Goal: Transaction & Acquisition: Book appointment/travel/reservation

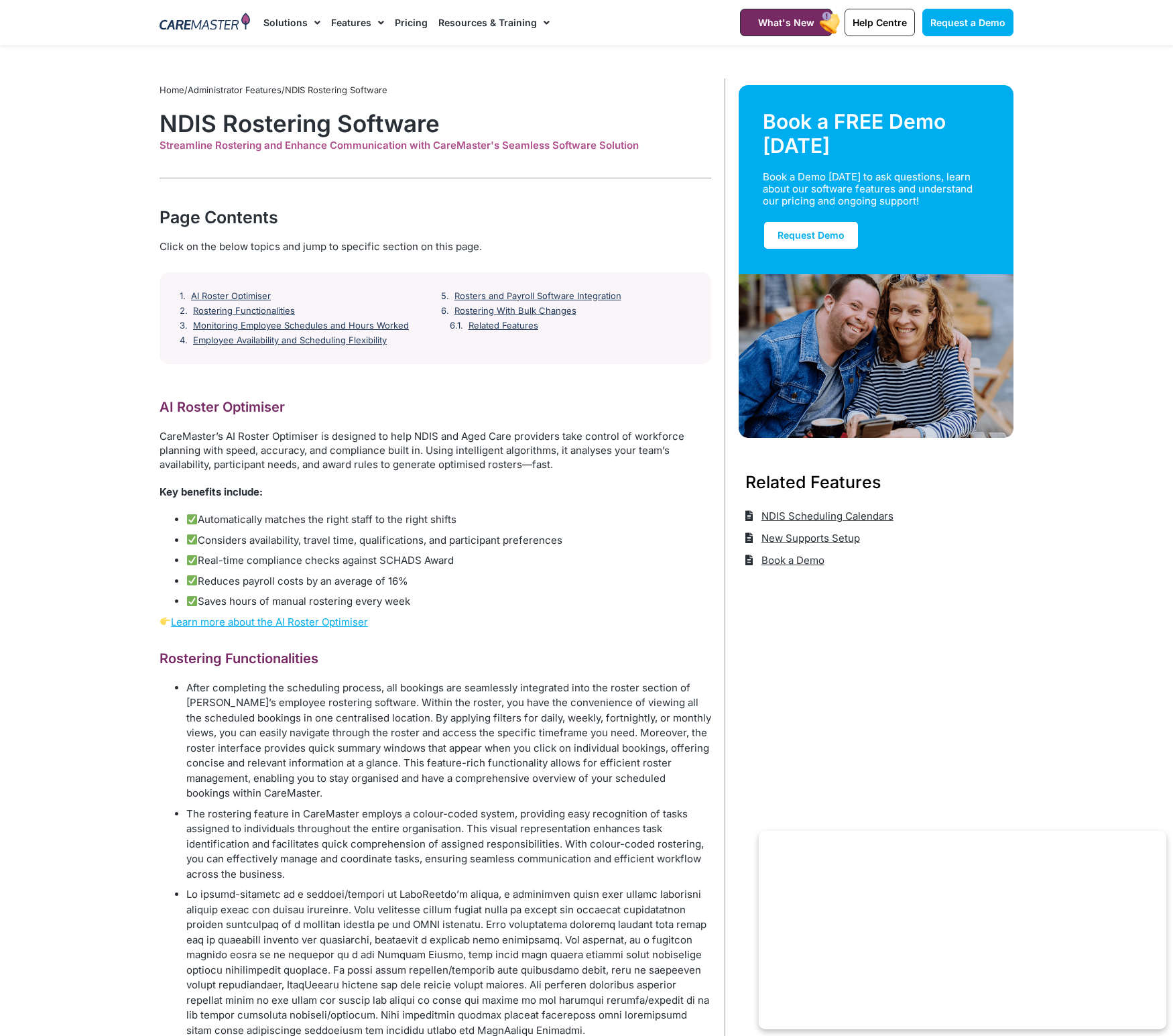
click at [239, 24] on img at bounding box center [205, 23] width 91 height 20
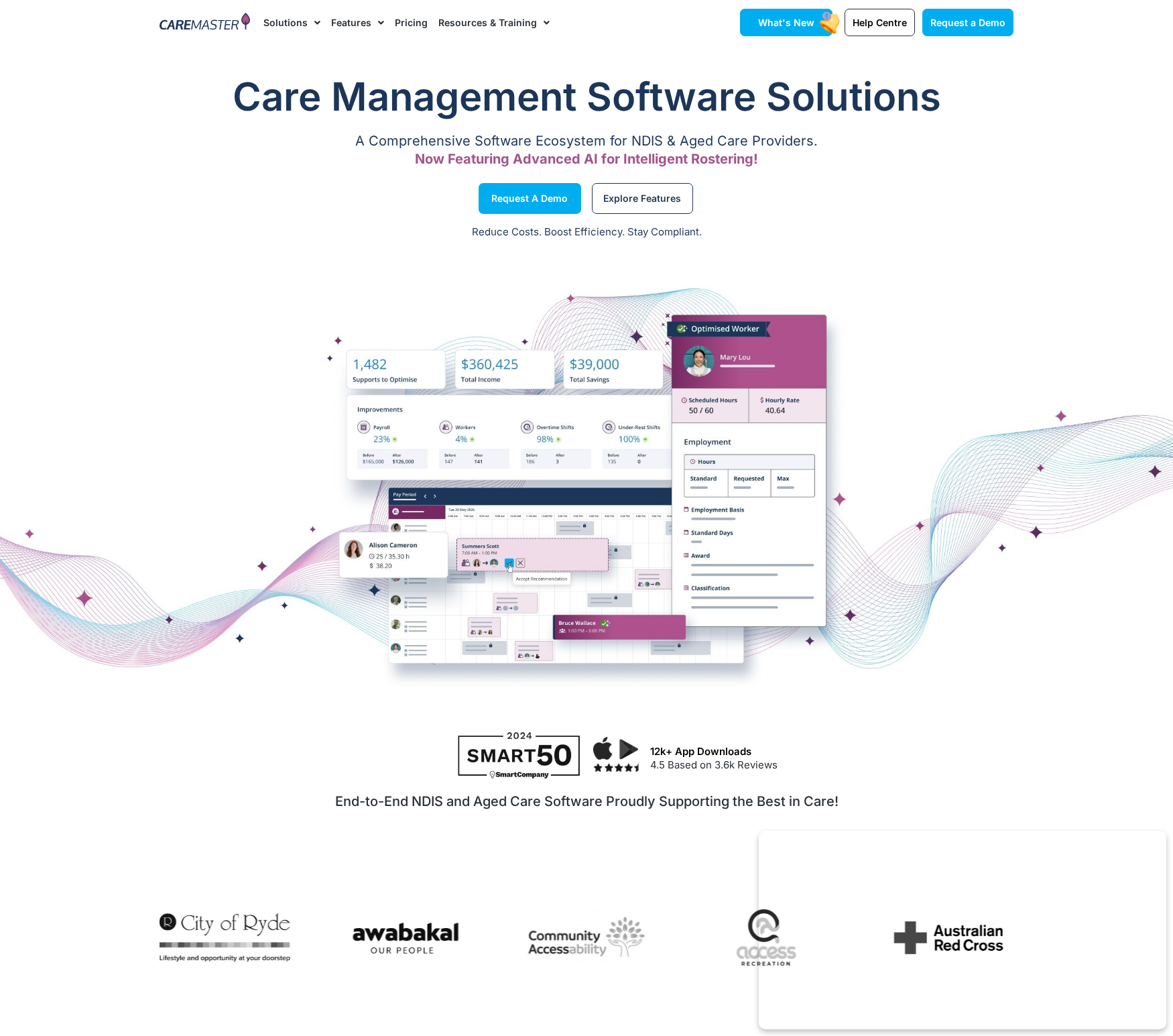
click at [803, 22] on span "What's New" at bounding box center [787, 22] width 56 height 11
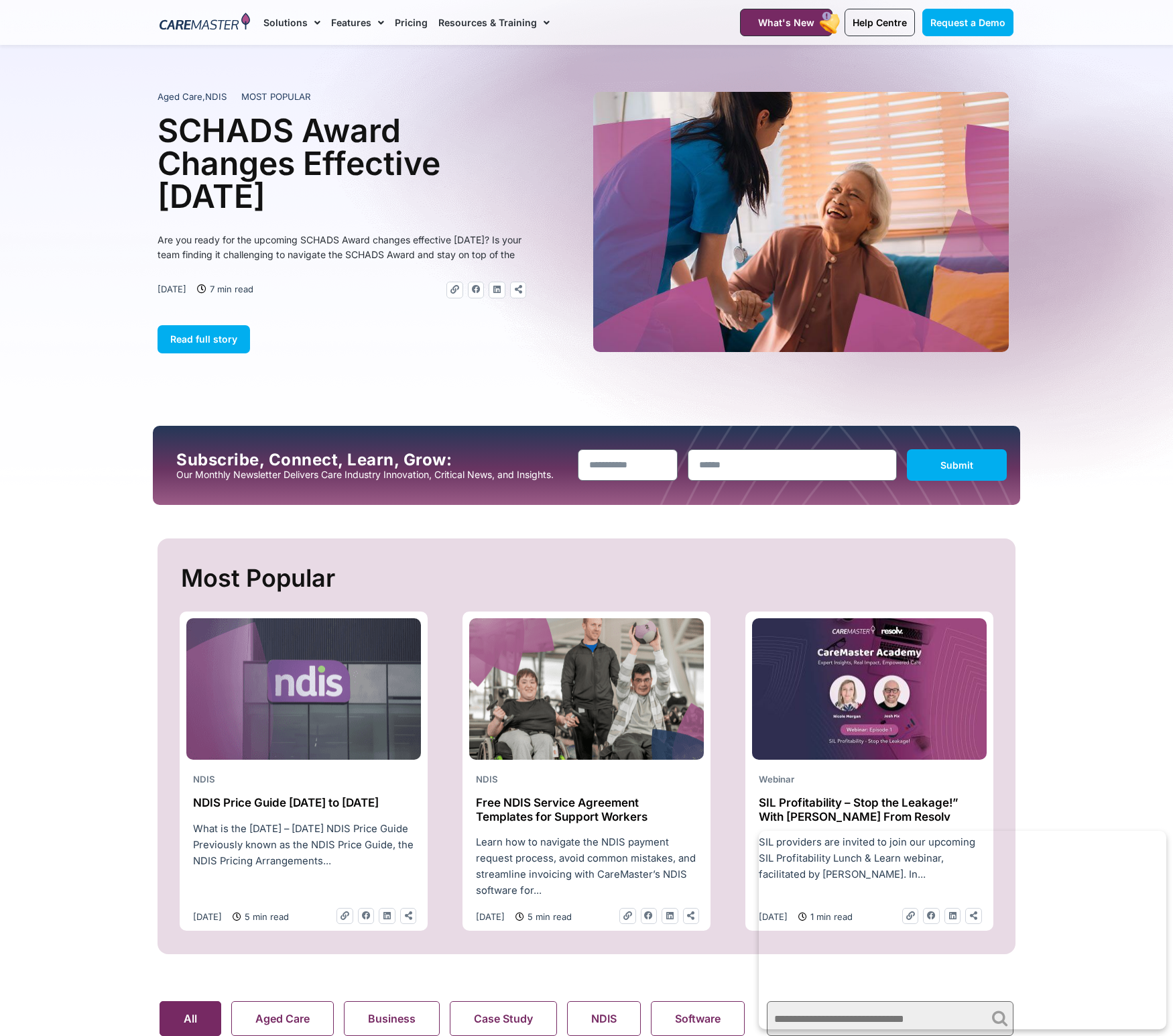
click at [247, 24] on img at bounding box center [205, 23] width 91 height 20
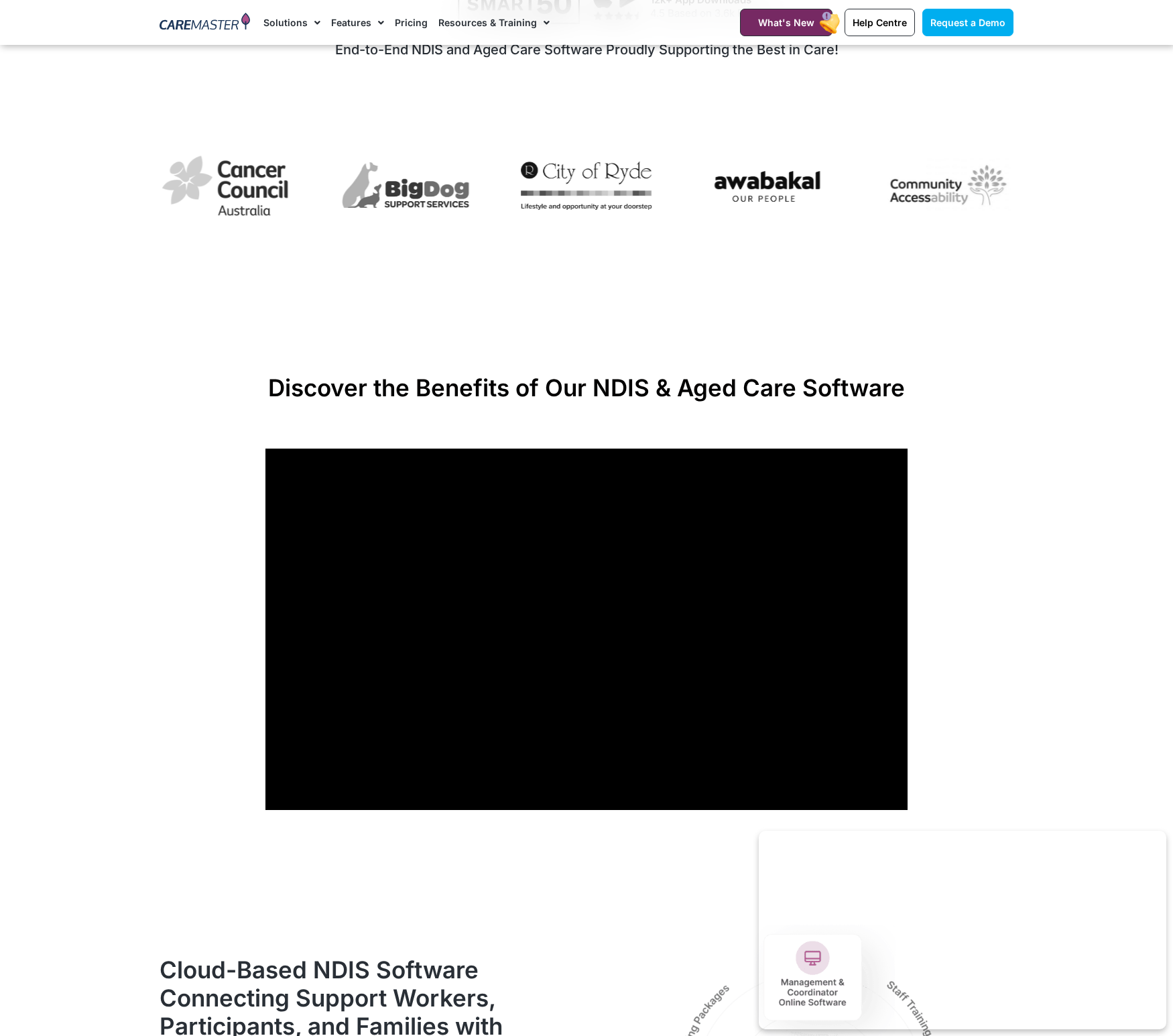
scroll to position [927, 0]
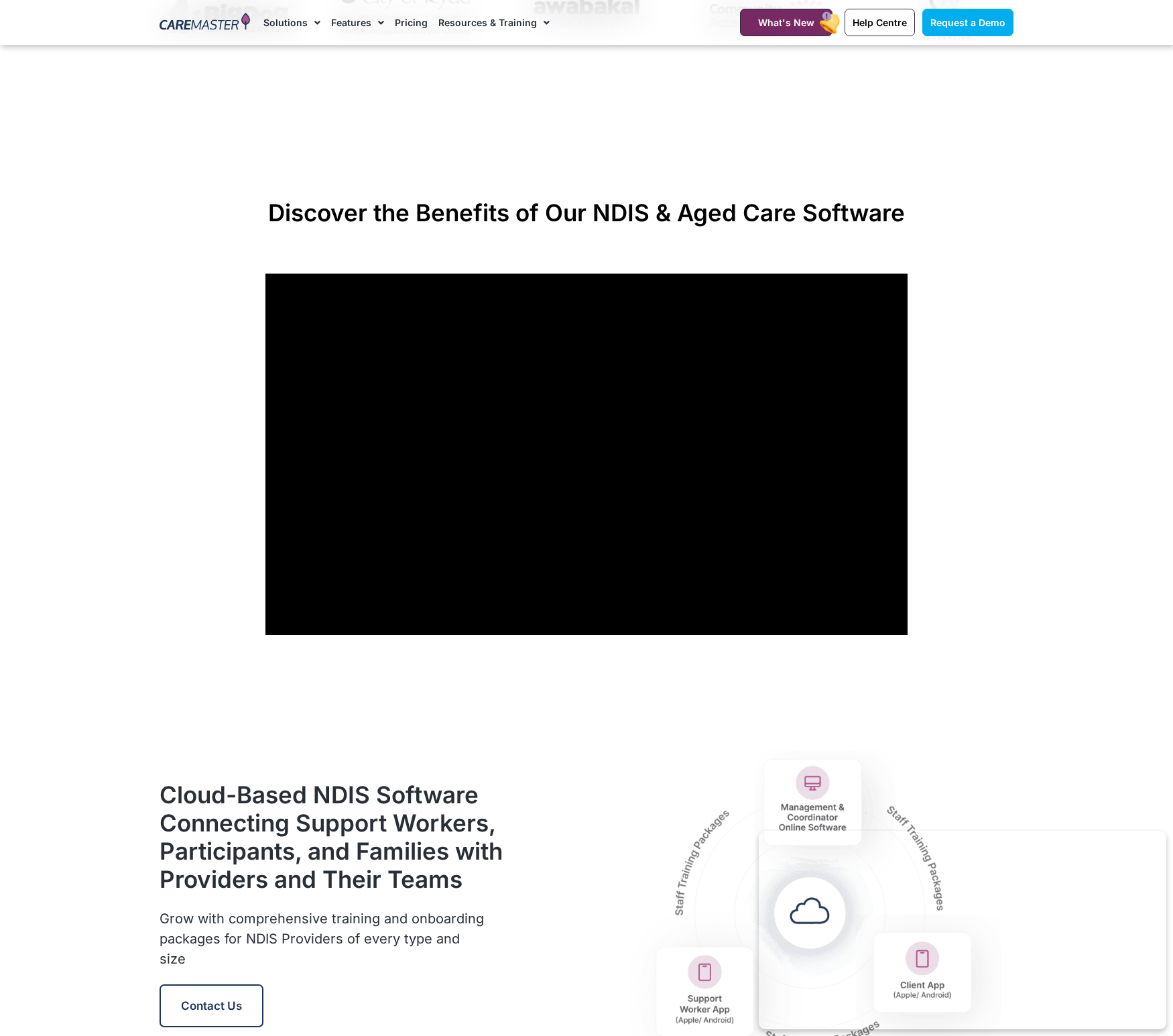
click at [952, 534] on section "Discover the Benefits of Our NDIS & Aged Care Software" at bounding box center [586, 416] width 1173 height 450
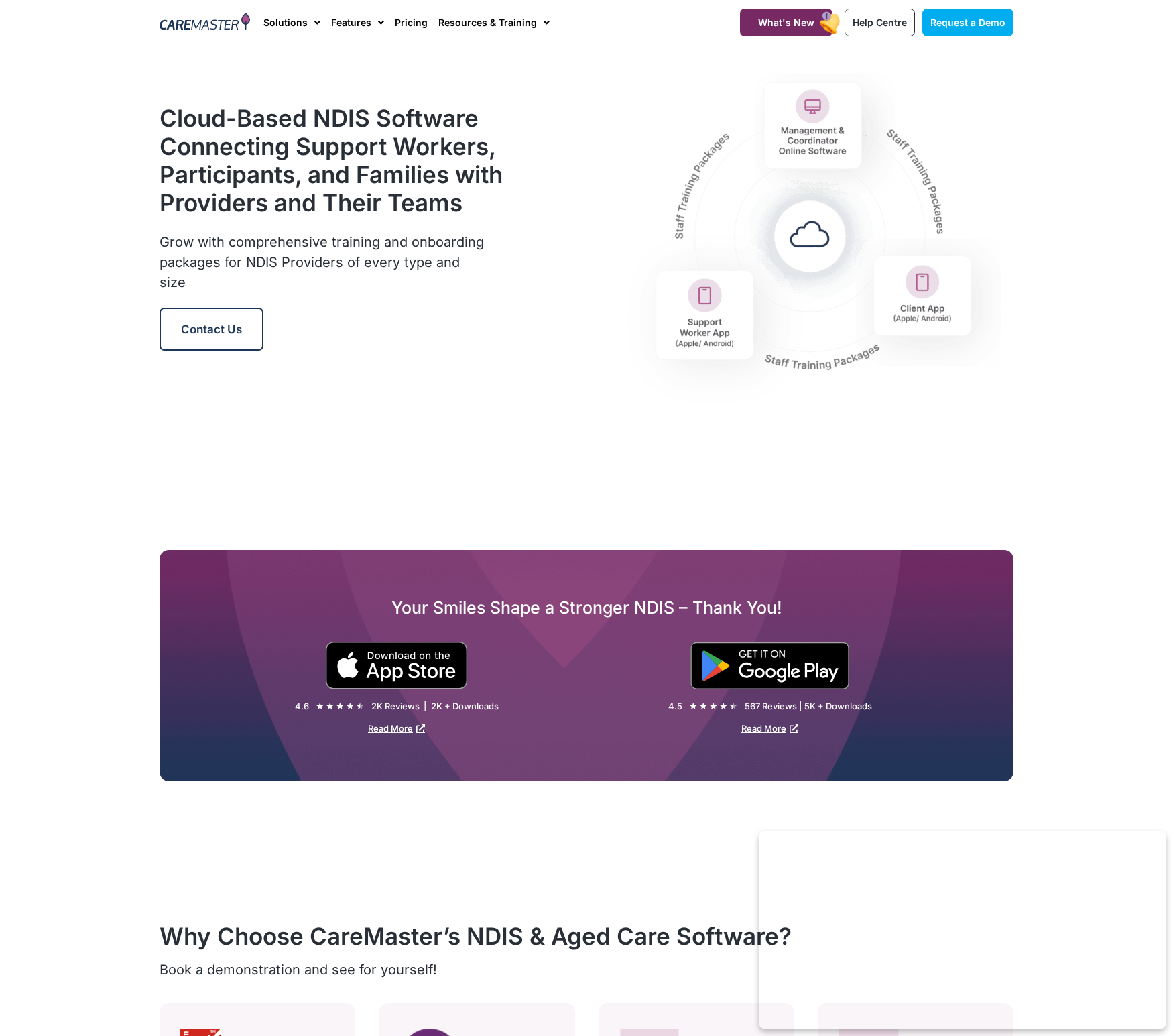
scroll to position [0, 0]
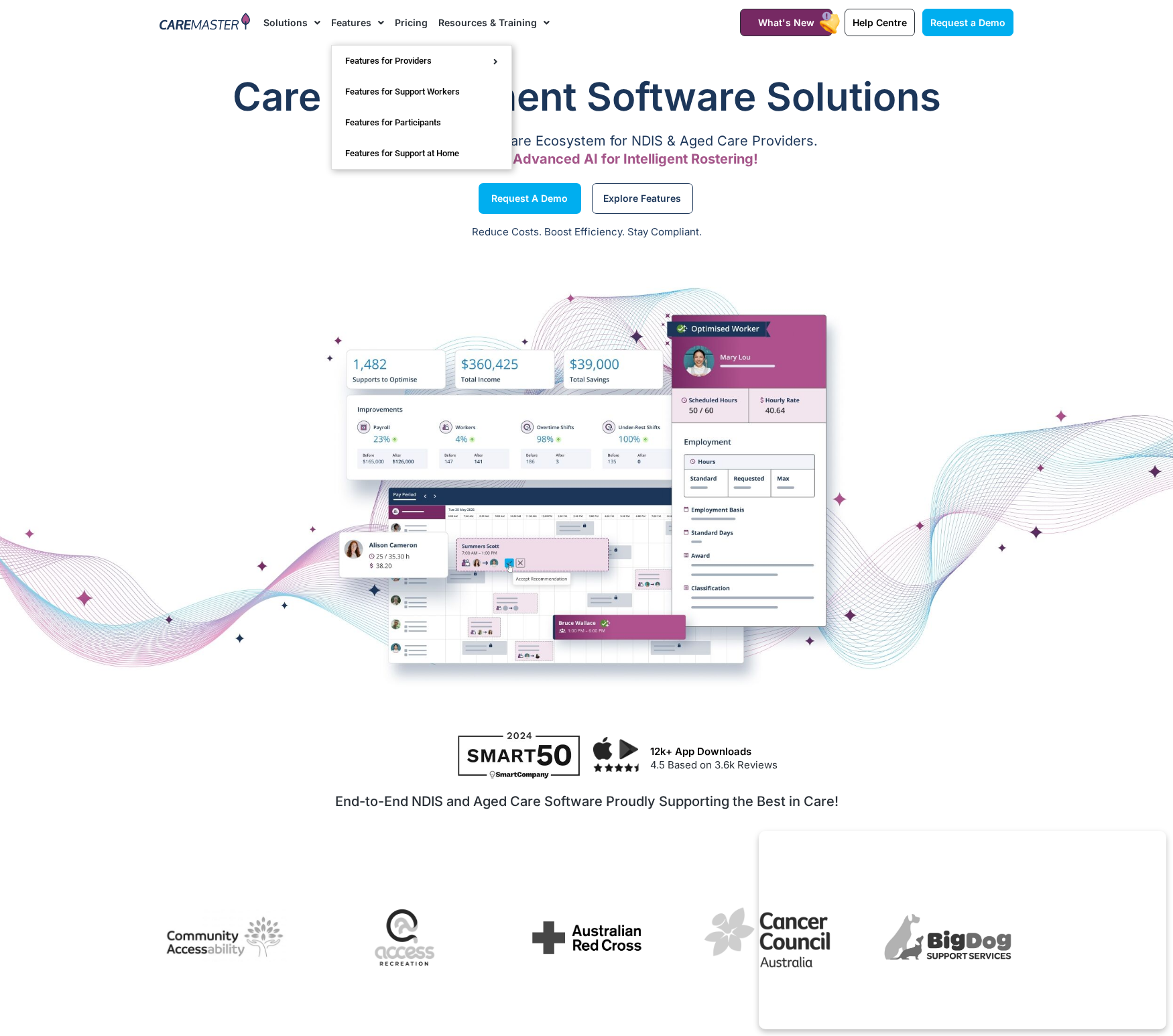
click at [364, 22] on link "Features" at bounding box center [357, 22] width 53 height 45
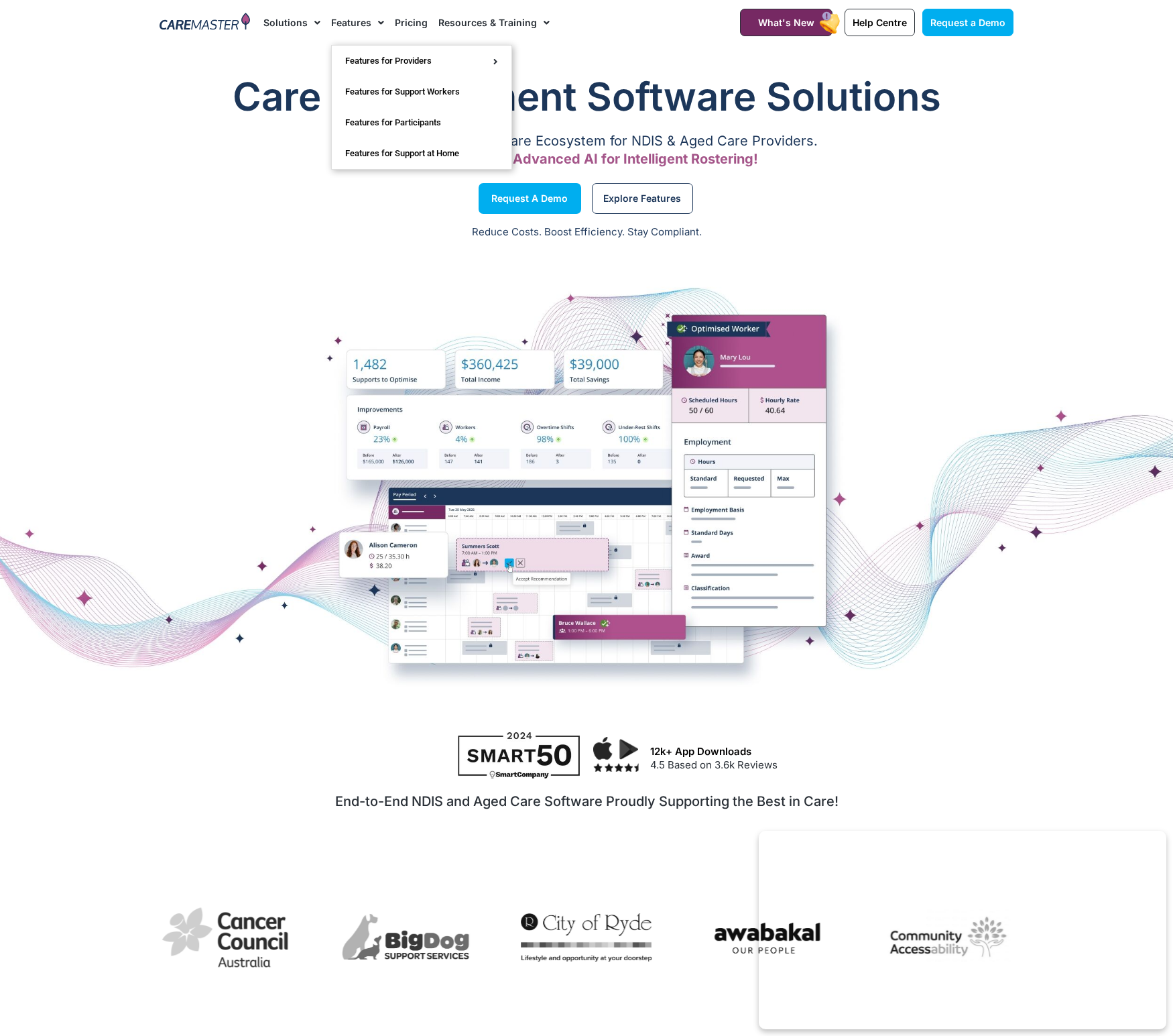
click at [318, 24] on li "Solutions AI Roster Optimiser NDIS Software for Small Providers End-to-End NDIS…" at bounding box center [294, 22] width 62 height 45
click at [313, 23] on span "Menu" at bounding box center [314, 23] width 13 height 23
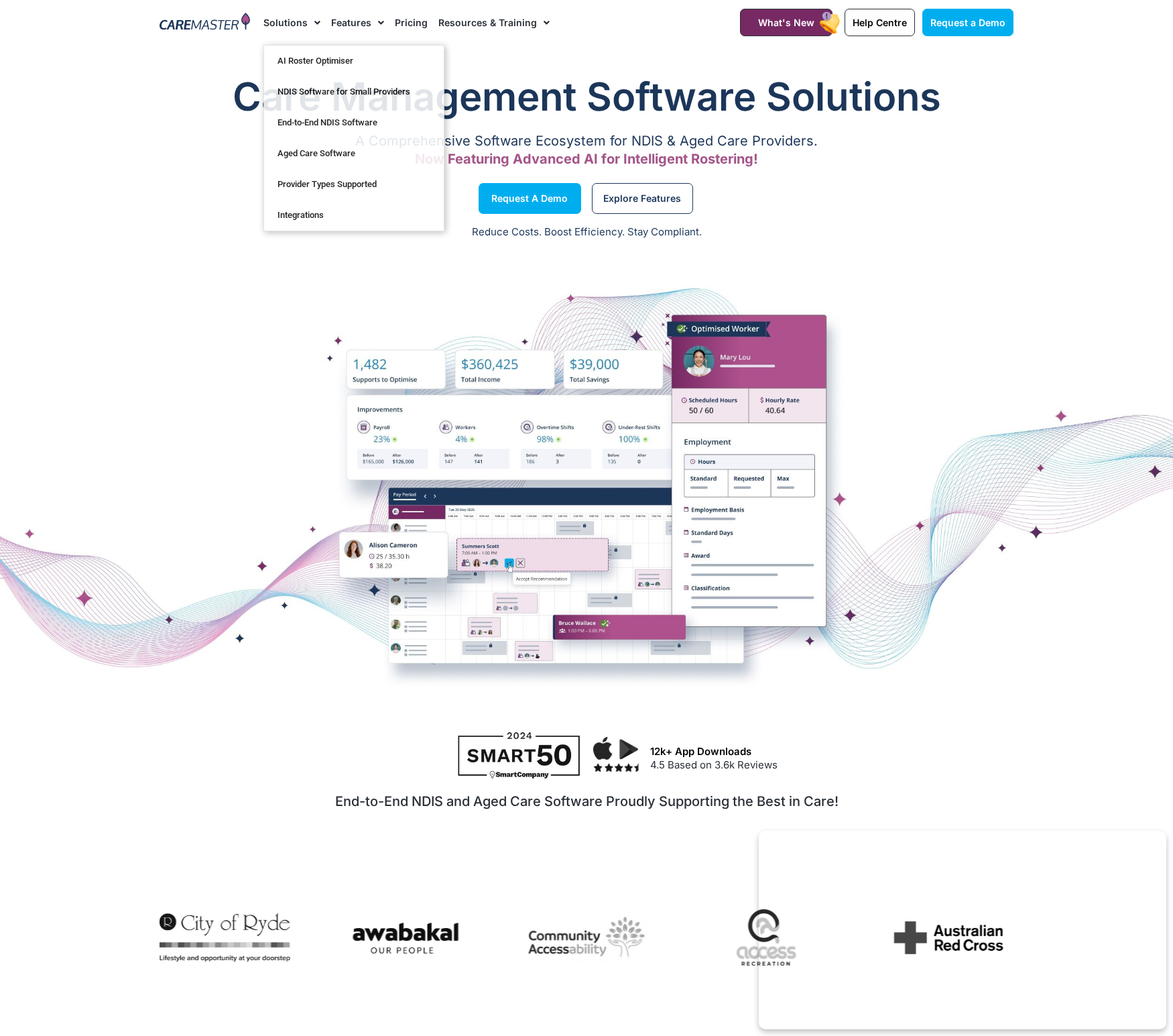
click at [422, 19] on link "Pricing" at bounding box center [412, 22] width 33 height 45
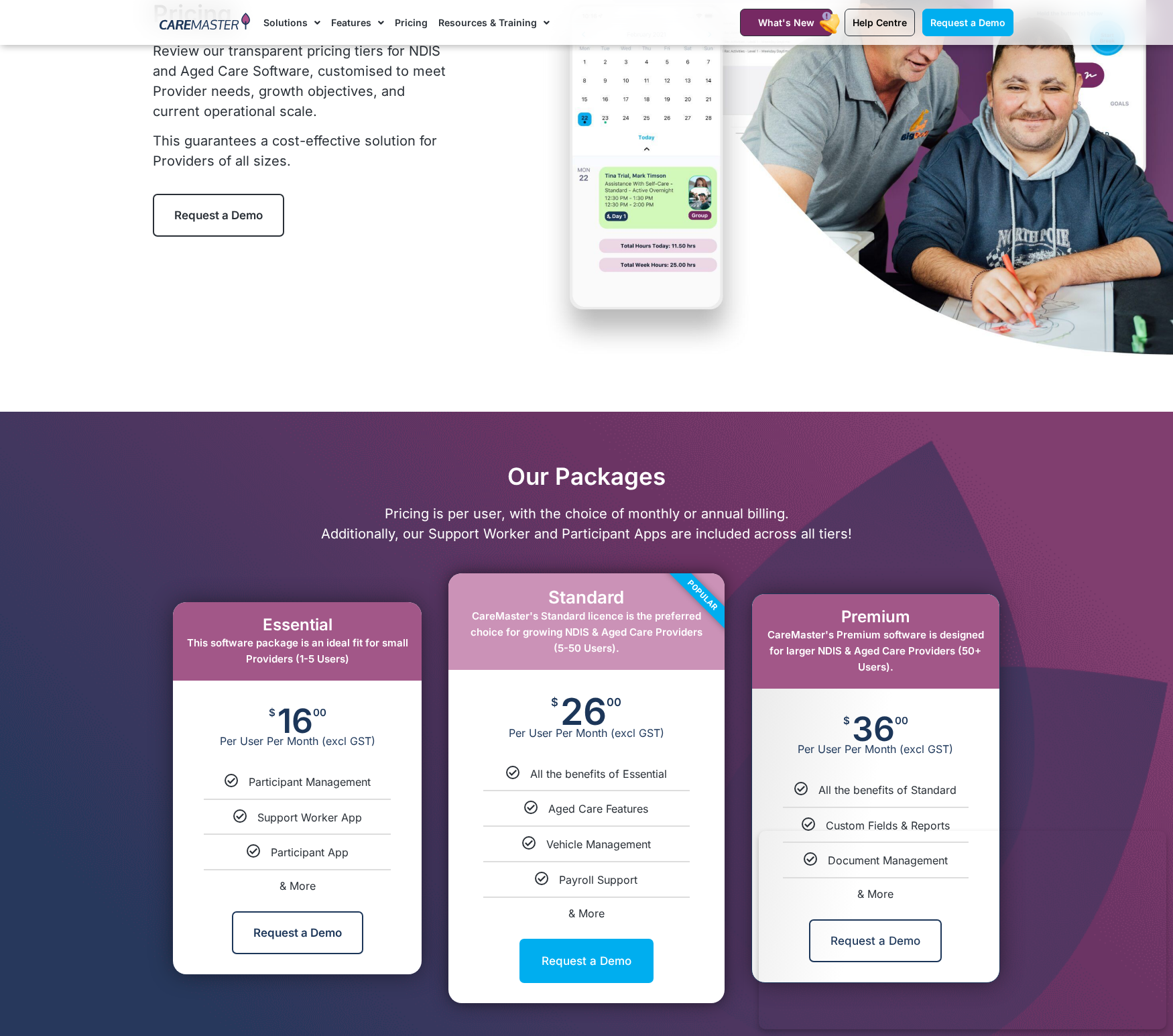
scroll to position [623, 0]
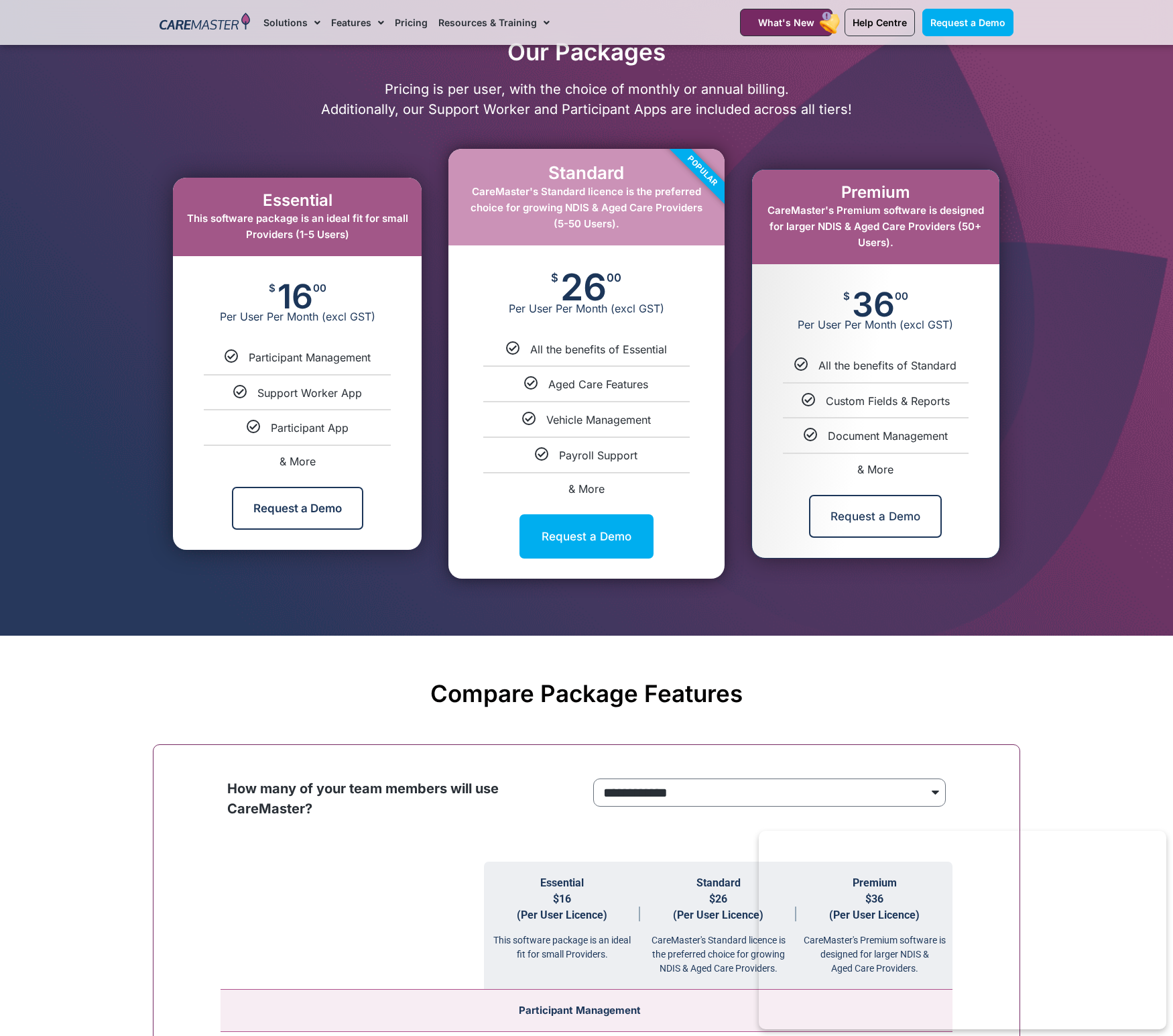
click at [870, 469] on span "& More" at bounding box center [875, 469] width 36 height 13
select select "***"
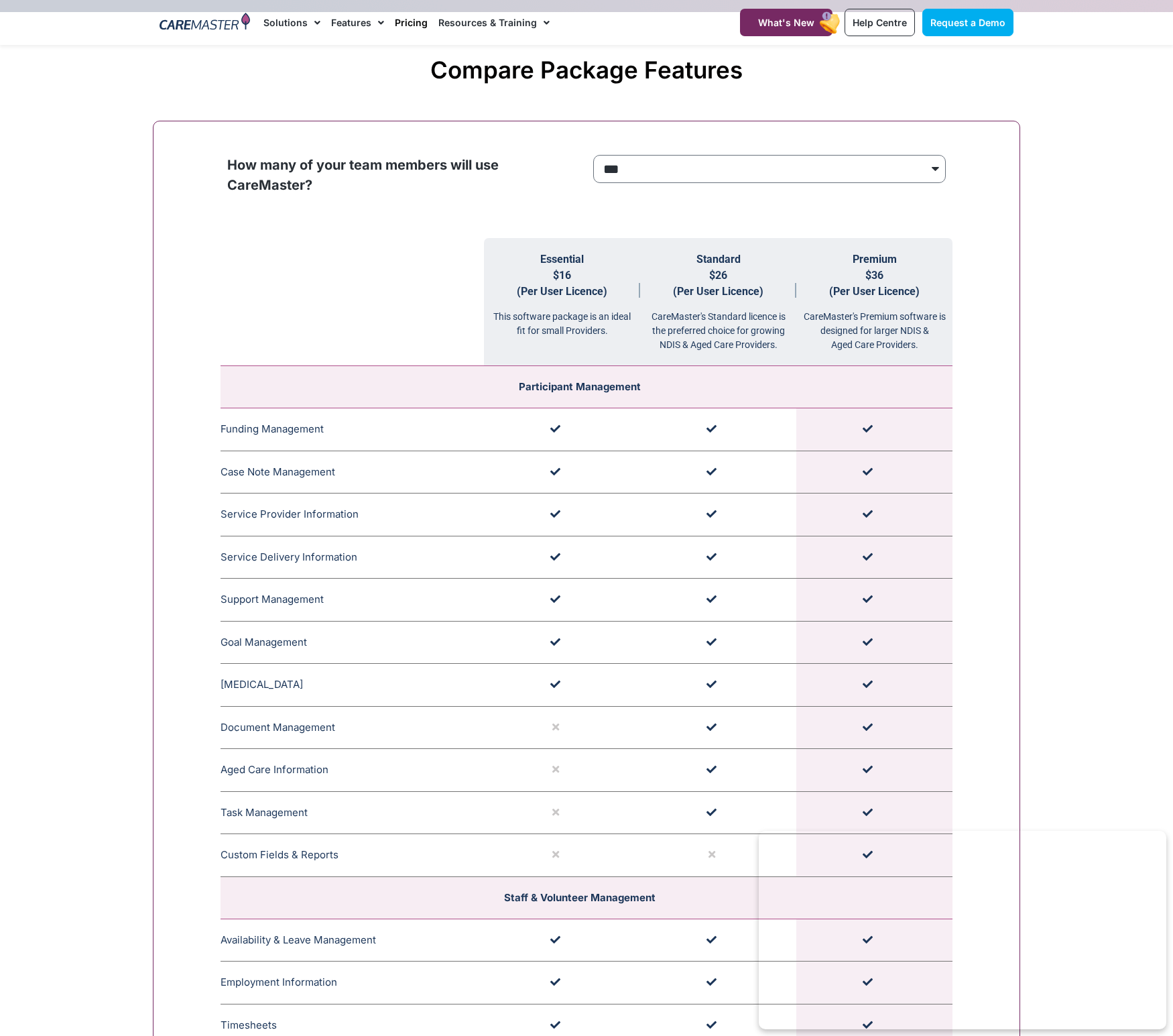
scroll to position [0, 0]
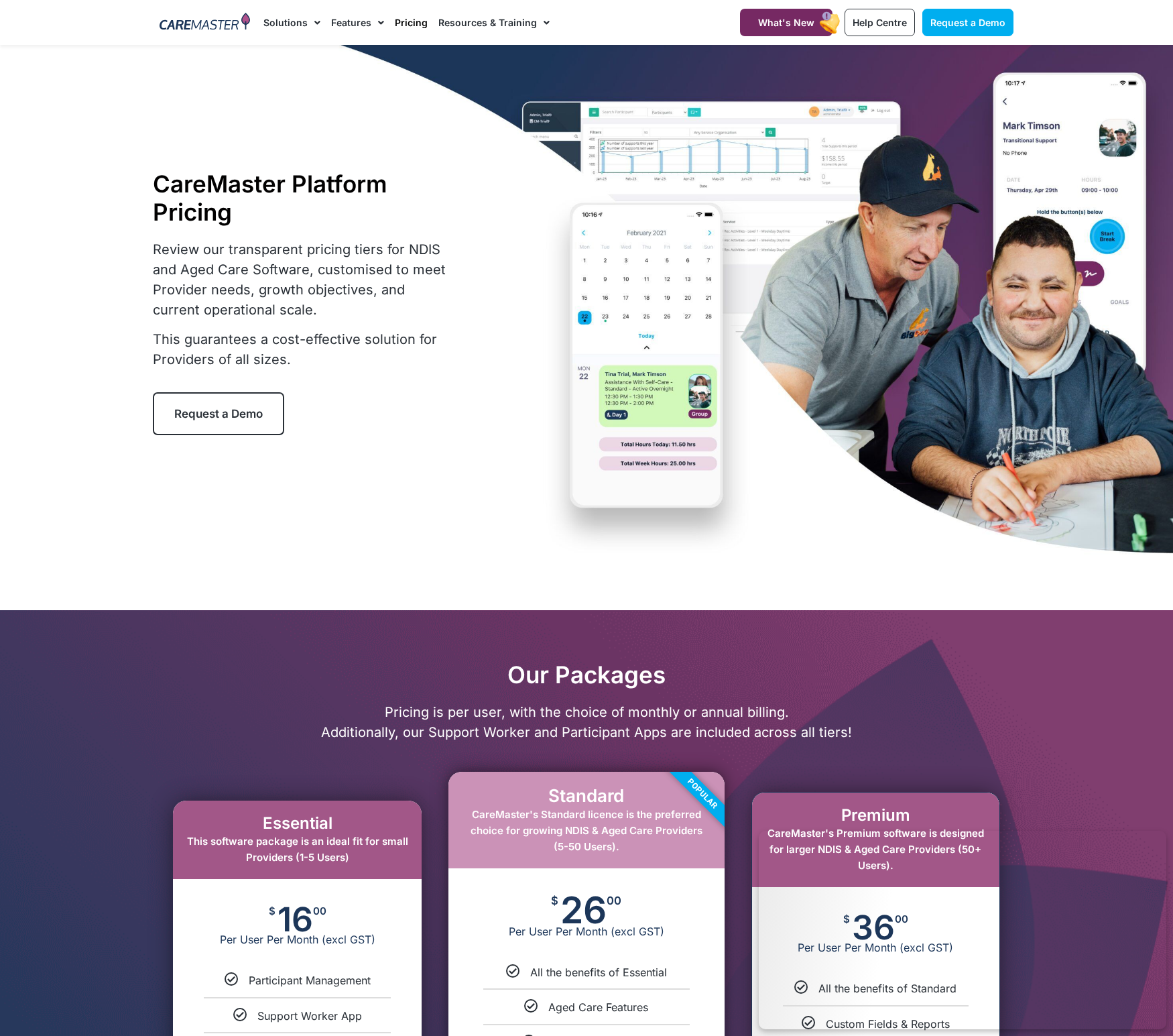
click at [682, 267] on div "CareMaster Platform Pricing Review our transparent pricing tiers for NDIS and A…" at bounding box center [586, 302] width 868 height 515
click at [212, 21] on img at bounding box center [205, 23] width 91 height 20
